Goal: Task Accomplishment & Management: Manage account settings

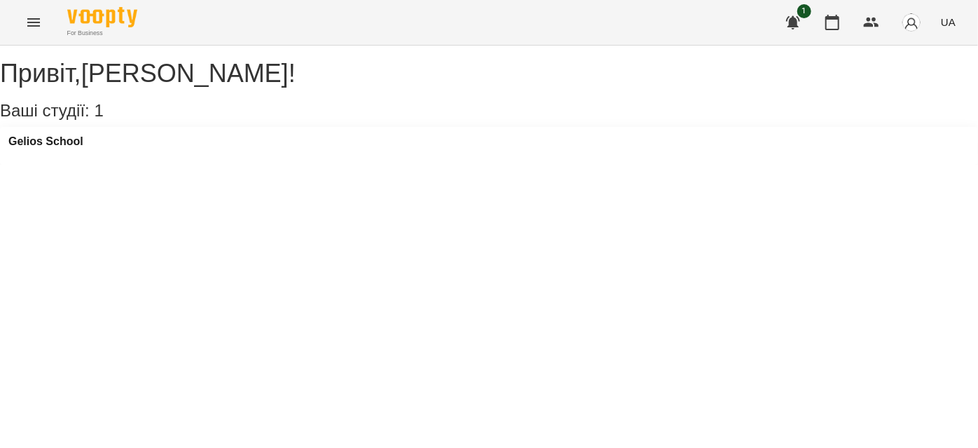
click at [26, 24] on icon "Menu" at bounding box center [33, 22] width 17 height 17
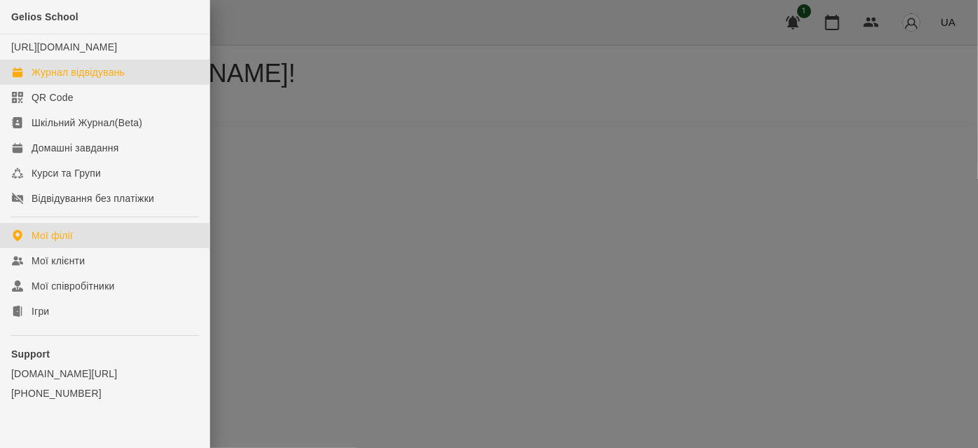
click at [58, 79] on div "Журнал відвідувань" at bounding box center [78, 72] width 93 height 14
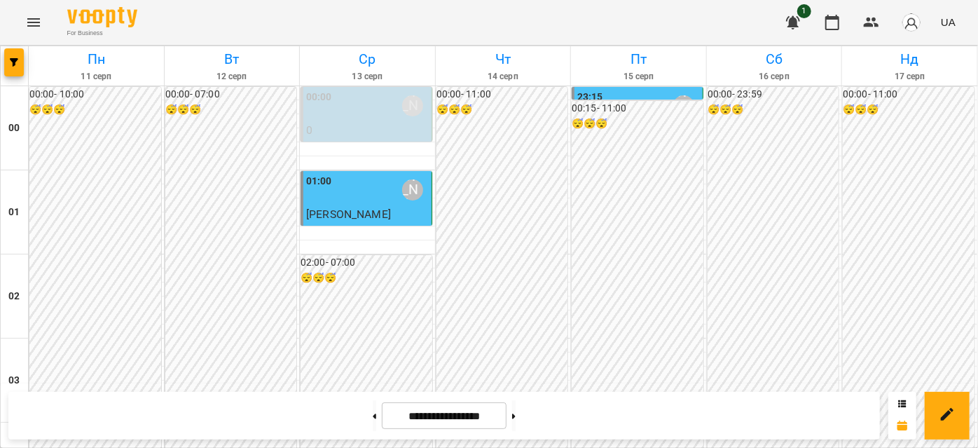
scroll to position [1210, 0]
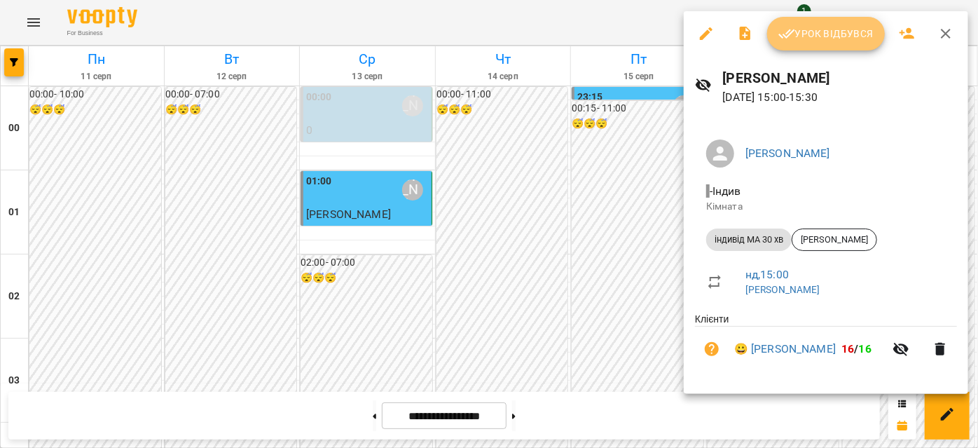
click at [783, 36] on icon "button" at bounding box center [786, 33] width 17 height 17
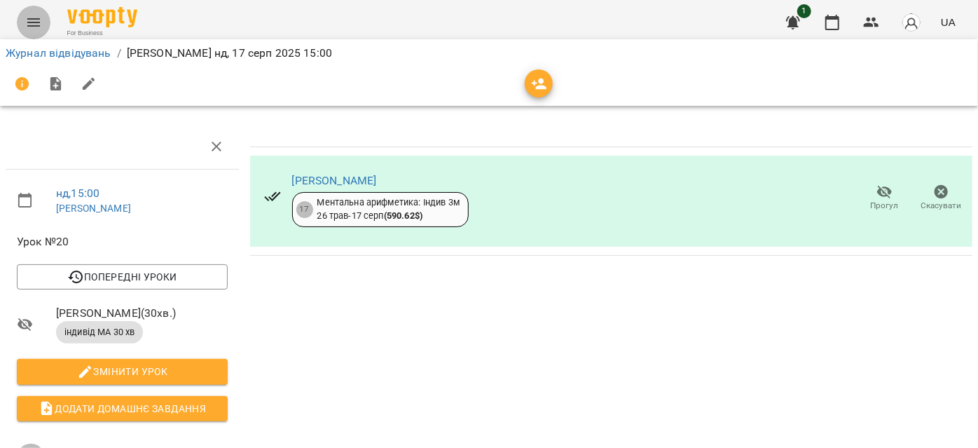
click at [29, 18] on icon "Menu" at bounding box center [33, 22] width 17 height 17
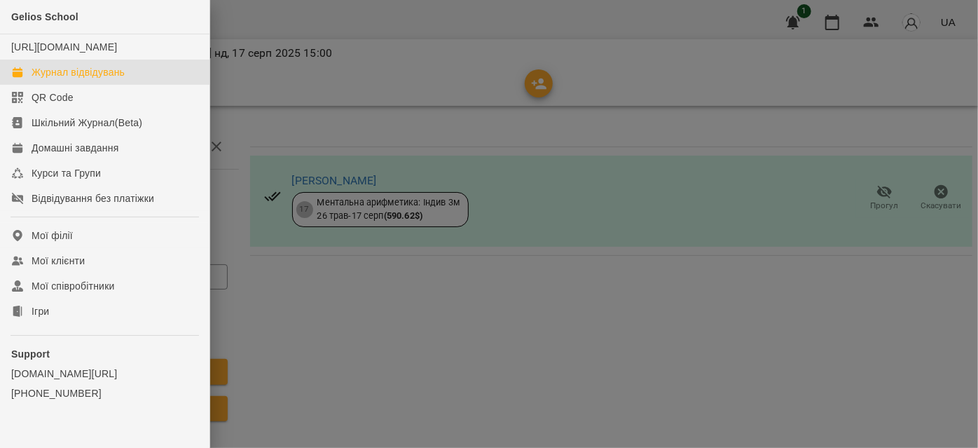
click at [71, 79] on div "Журнал відвідувань" at bounding box center [78, 72] width 93 height 14
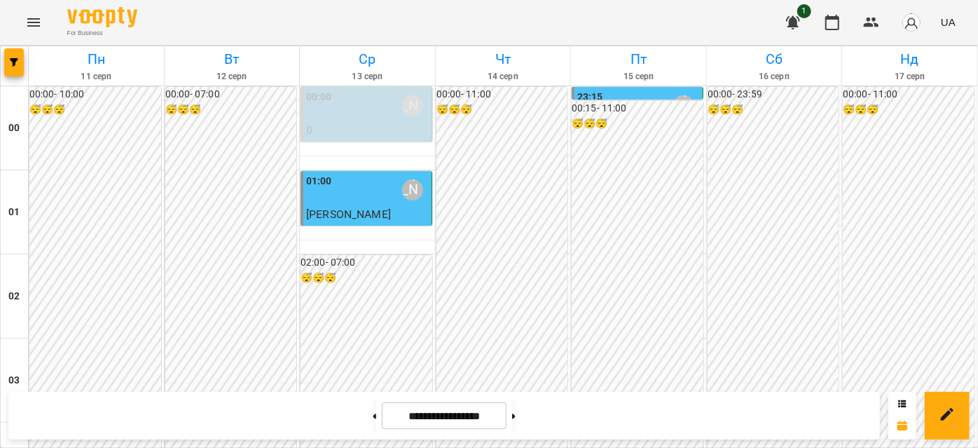
scroll to position [1210, 0]
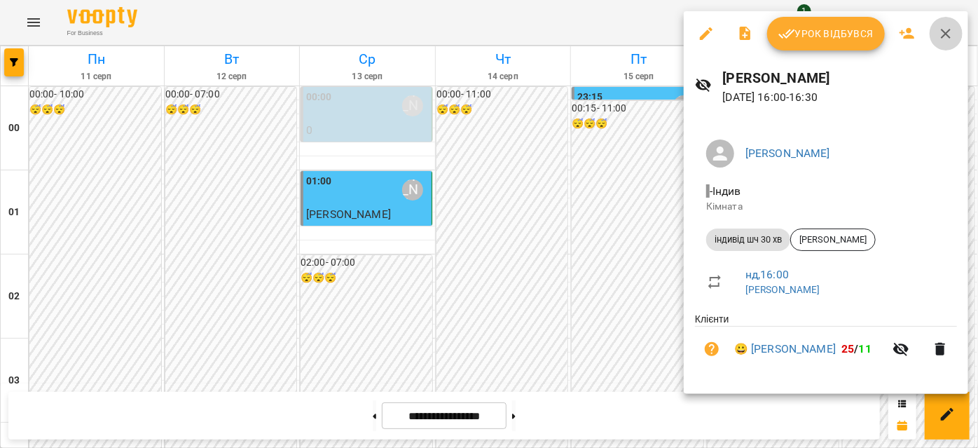
click at [943, 29] on icon "button" at bounding box center [946, 33] width 17 height 17
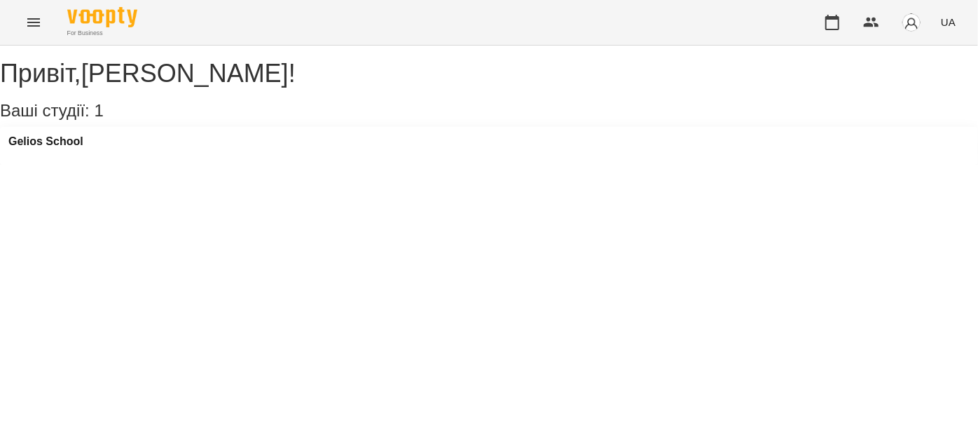
click at [28, 19] on icon "Menu" at bounding box center [33, 22] width 13 height 8
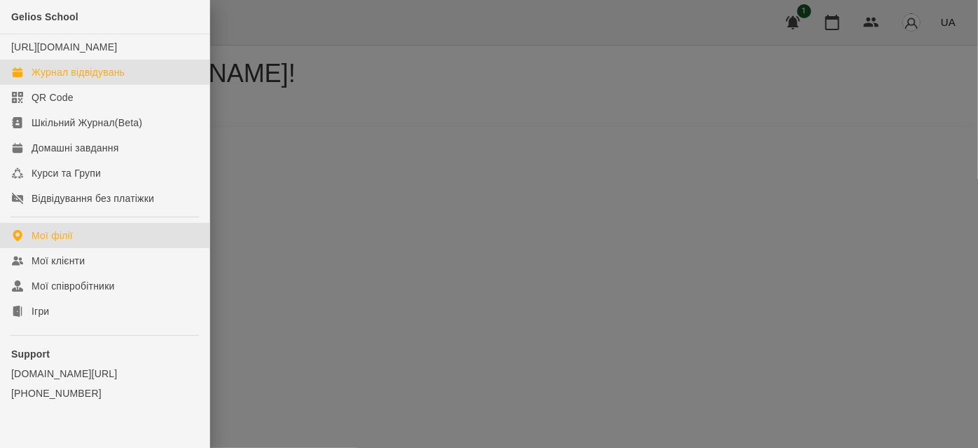
click at [39, 74] on link "Журнал відвідувань" at bounding box center [105, 72] width 210 height 25
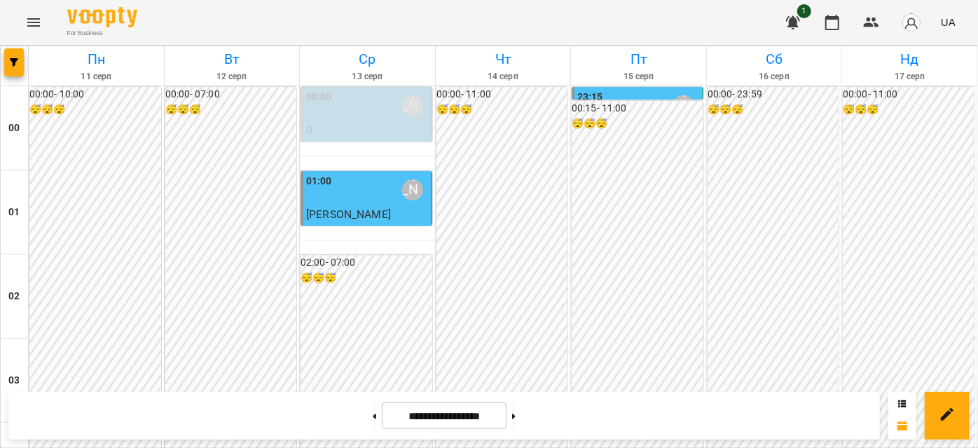
scroll to position [1719, 0]
